Goal: Transaction & Acquisition: Purchase product/service

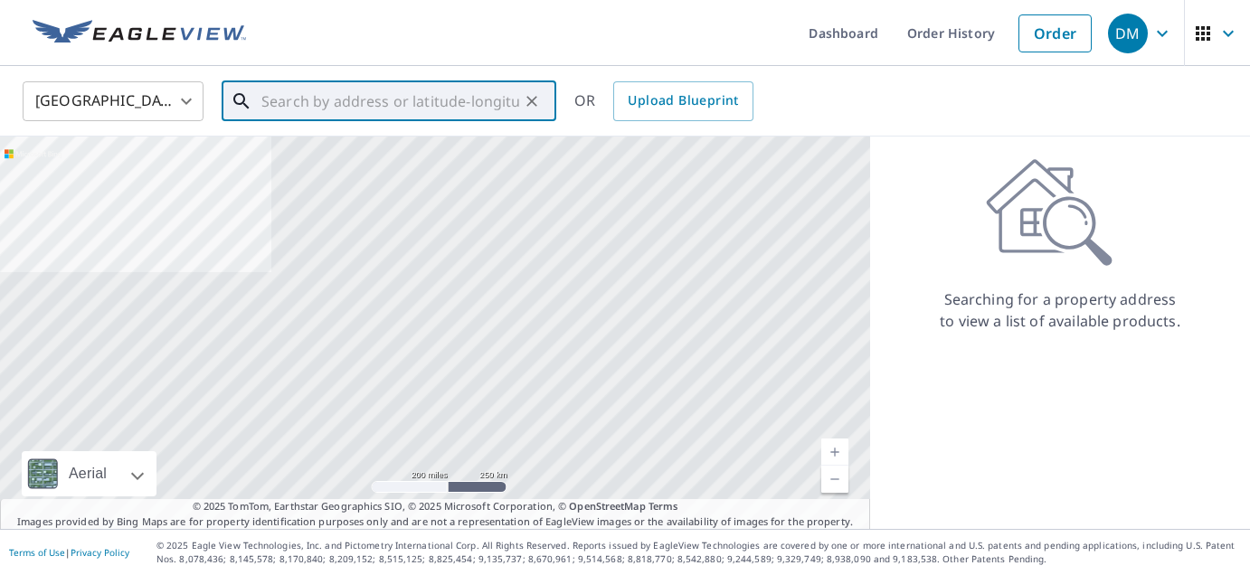
click at [298, 102] on input "text" at bounding box center [390, 101] width 258 height 51
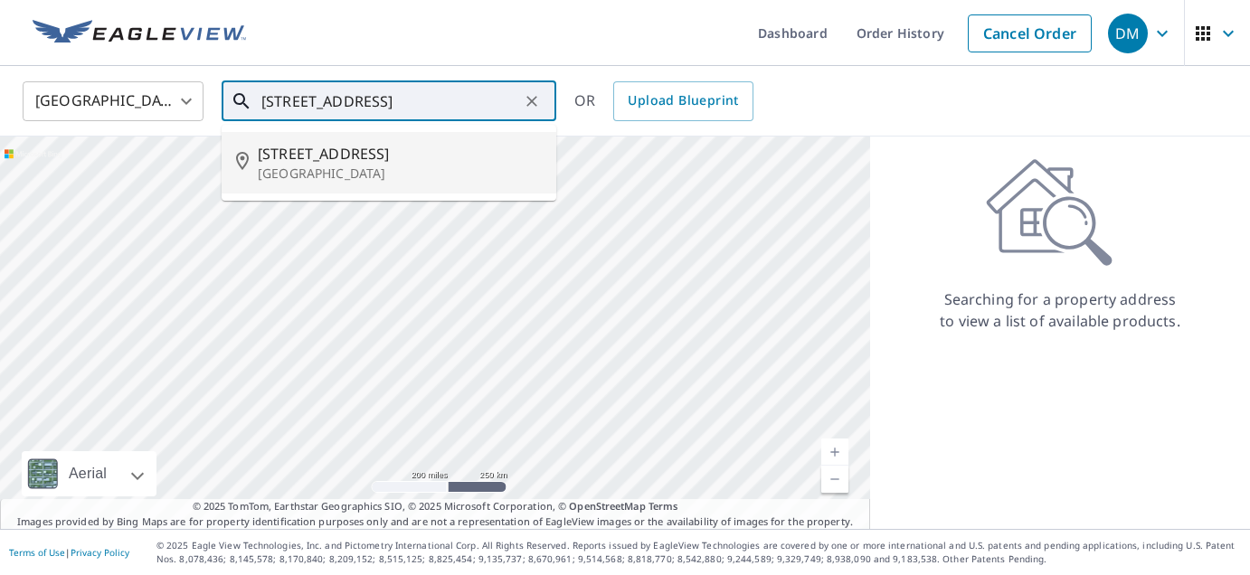
click at [312, 154] on span "[STREET_ADDRESS]" at bounding box center [400, 154] width 284 height 22
type input "[STREET_ADDRESS]"
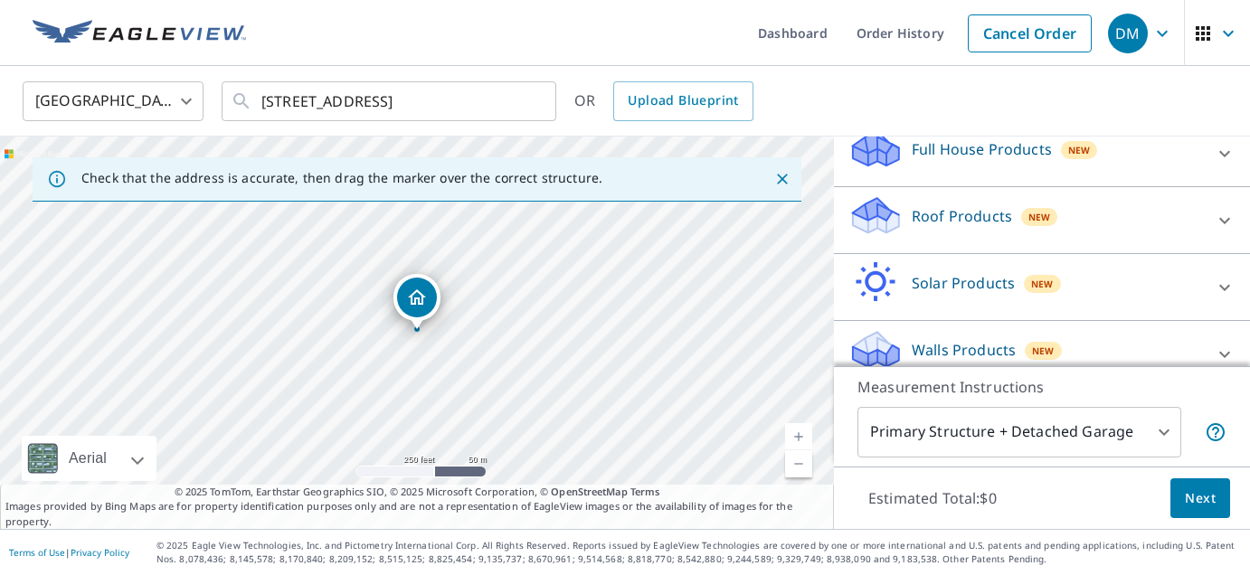
scroll to position [211, 0]
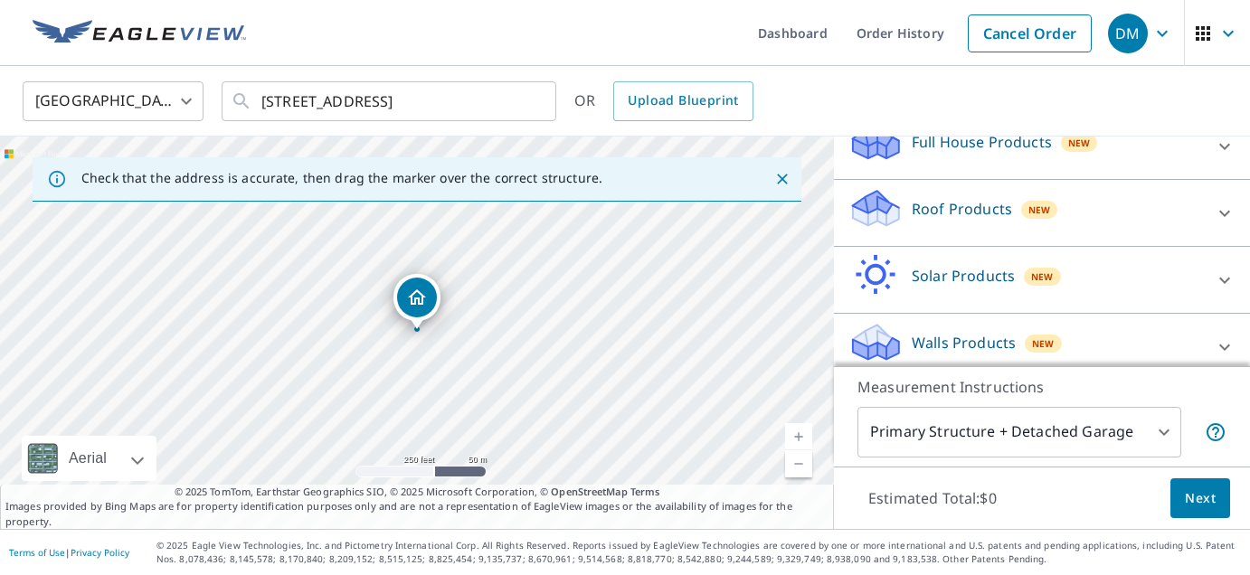
click at [988, 208] on p "Roof Products" at bounding box center [962, 209] width 100 height 22
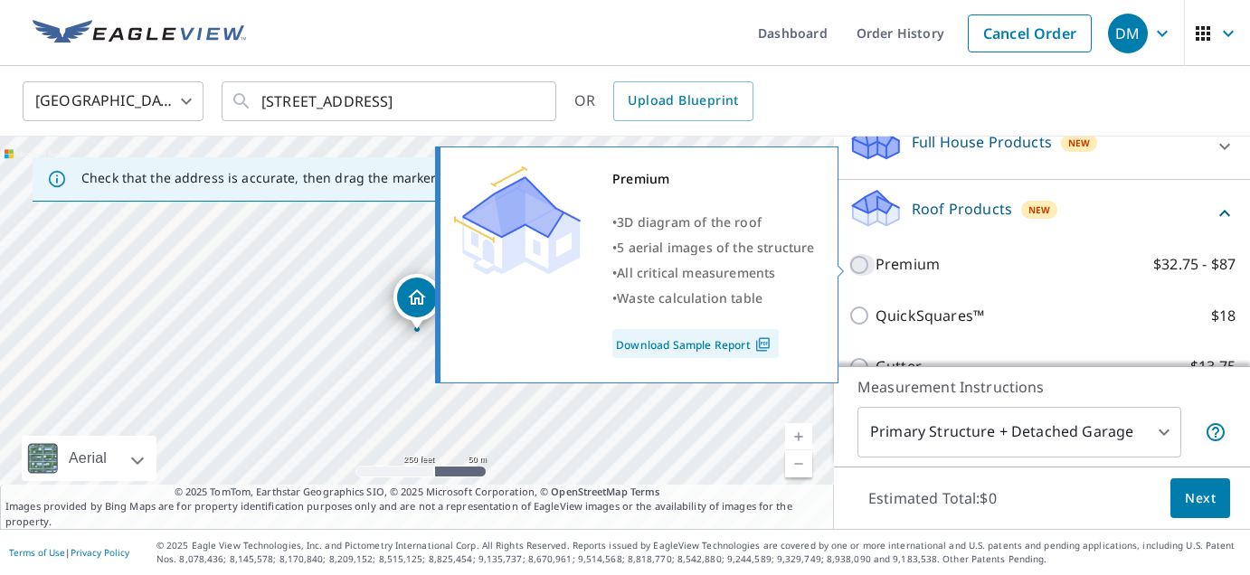
click at [860, 260] on input "Premium $32.75 - $87" at bounding box center [862, 265] width 27 height 22
checkbox input "true"
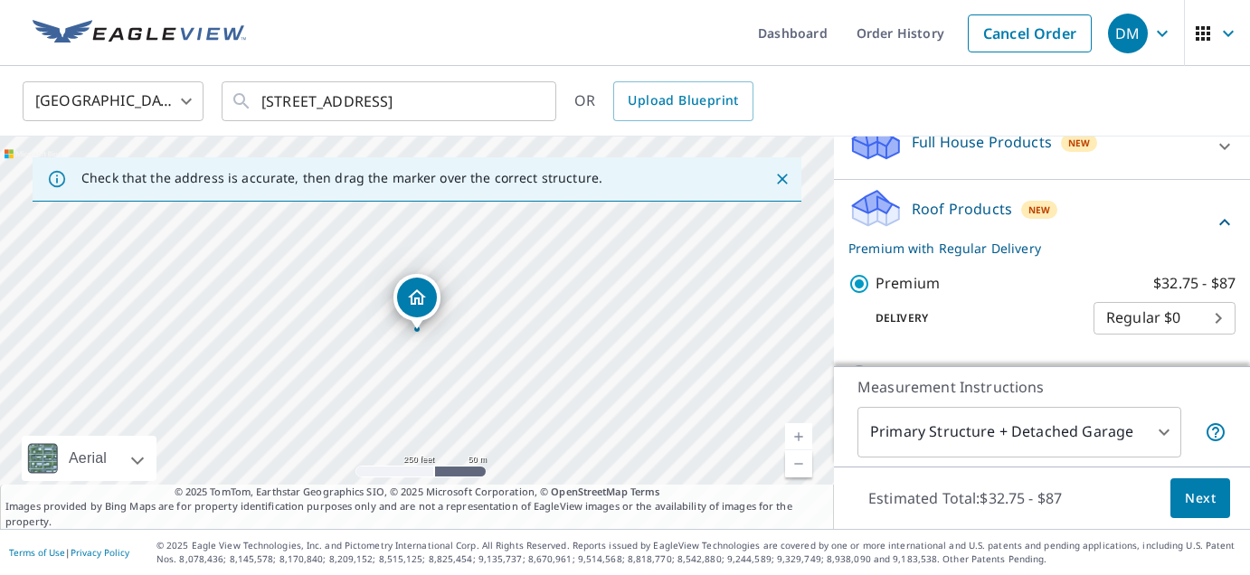
click at [1204, 494] on span "Next" at bounding box center [1200, 499] width 31 height 23
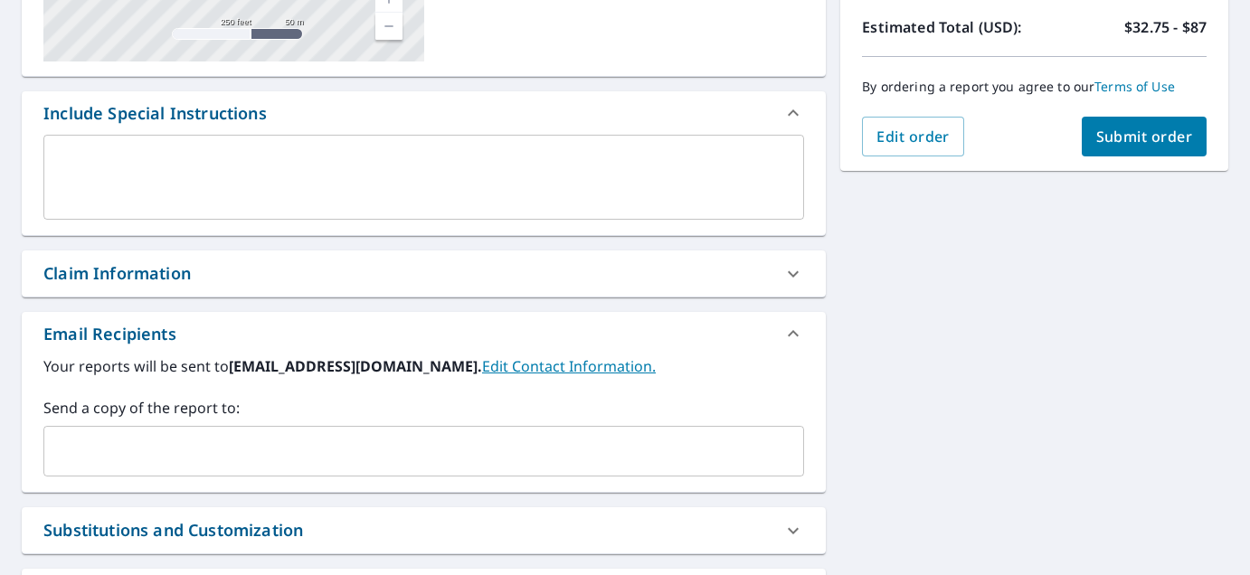
scroll to position [407, 0]
click at [1136, 137] on span "Submit order" at bounding box center [1145, 136] width 97 height 20
